Goal: Complete application form

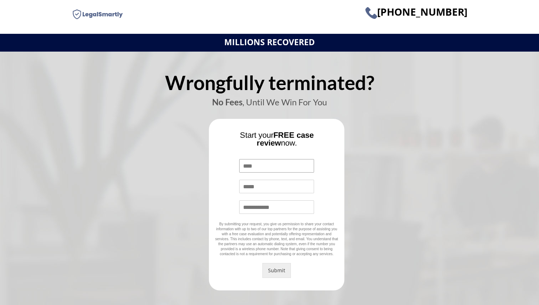
click at [281, 171] on input "Name *" at bounding box center [276, 166] width 75 height 14
type input "**********"
click at [275, 272] on button "Submit" at bounding box center [276, 270] width 28 height 15
